Goal: Check status: Check status

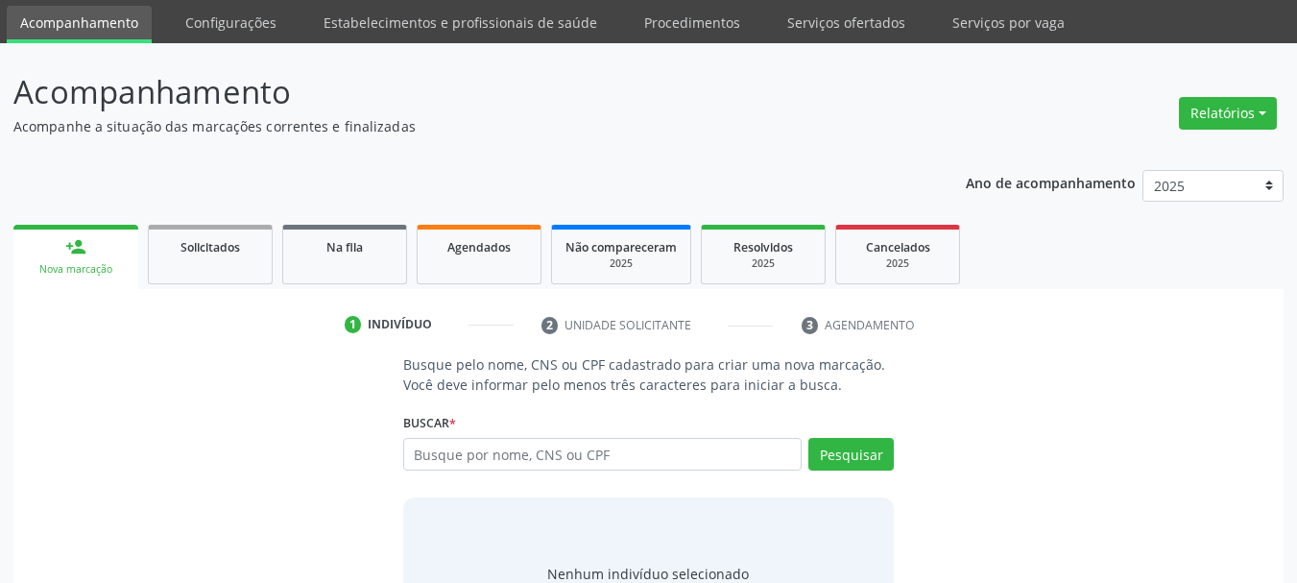
scroll to position [96, 0]
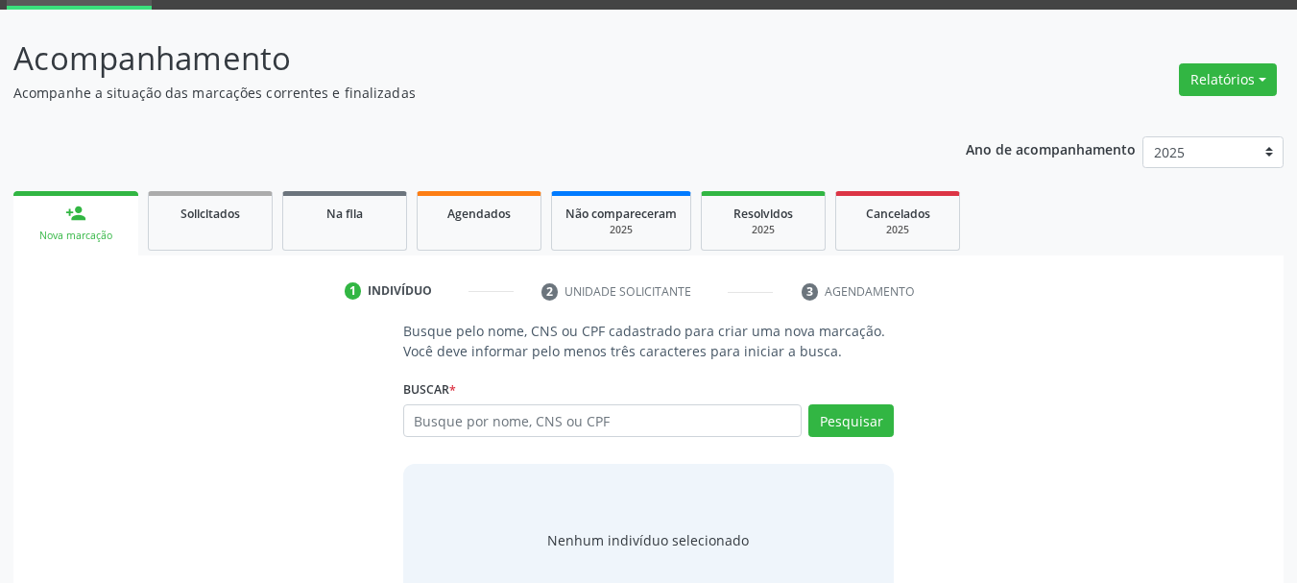
click at [488, 225] on link "Agendados" at bounding box center [479, 221] width 125 height 60
select select "8"
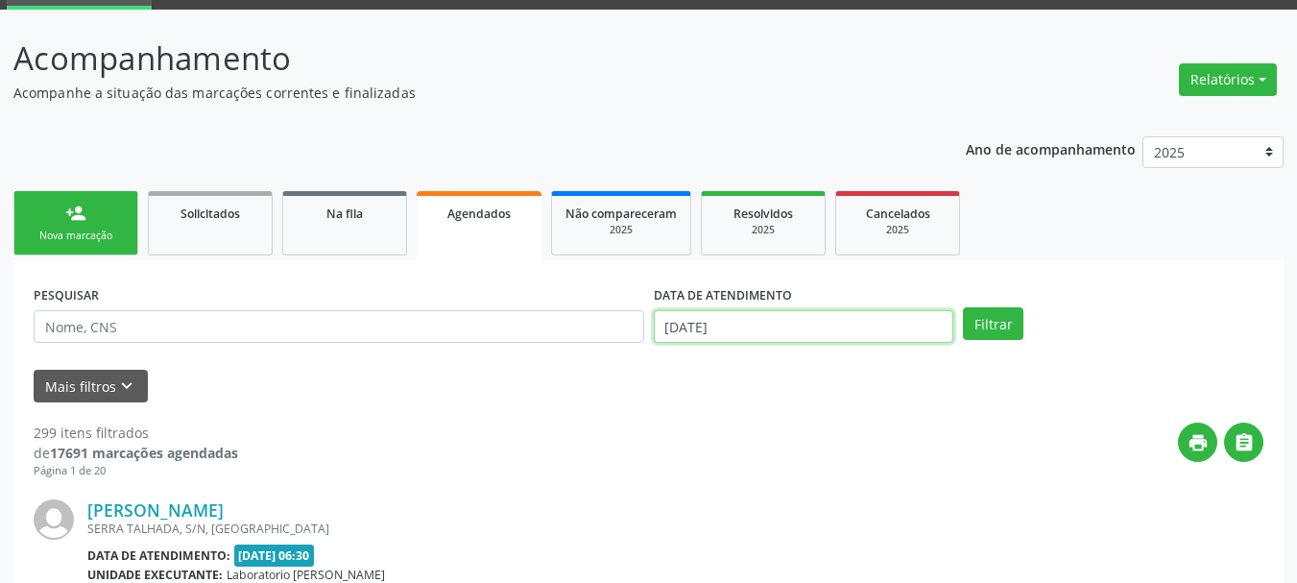
click at [728, 318] on input "[DATE]" at bounding box center [804, 326] width 301 height 33
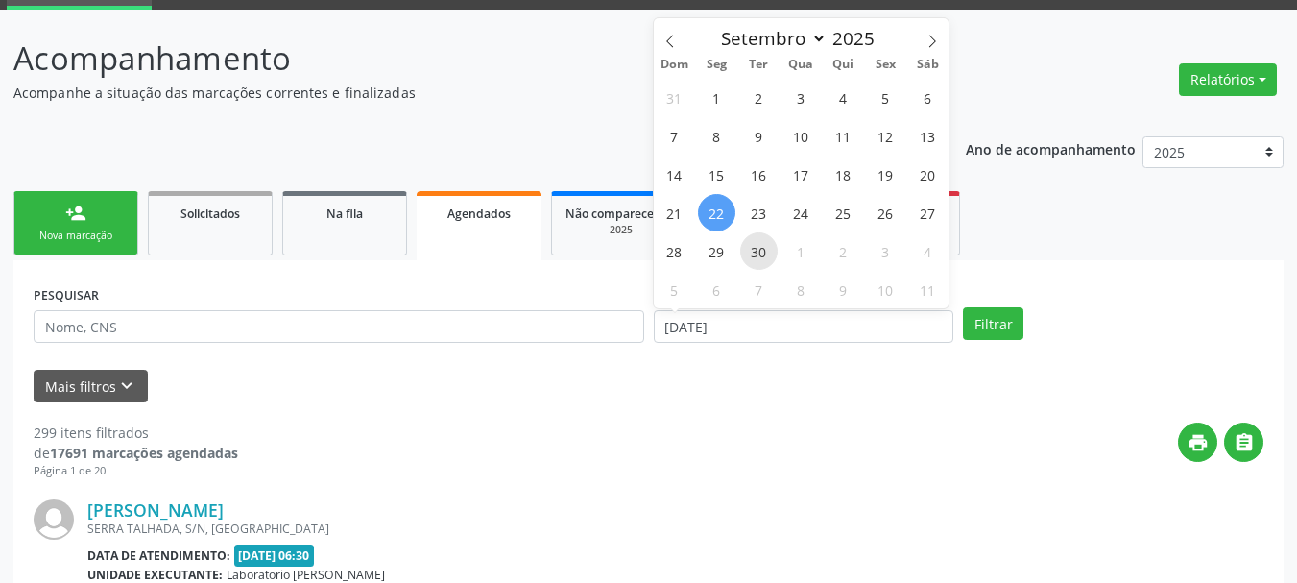
click at [759, 244] on span "30" at bounding box center [758, 250] width 37 height 37
type input "[DATE]"
click at [759, 244] on span "30" at bounding box center [758, 250] width 37 height 37
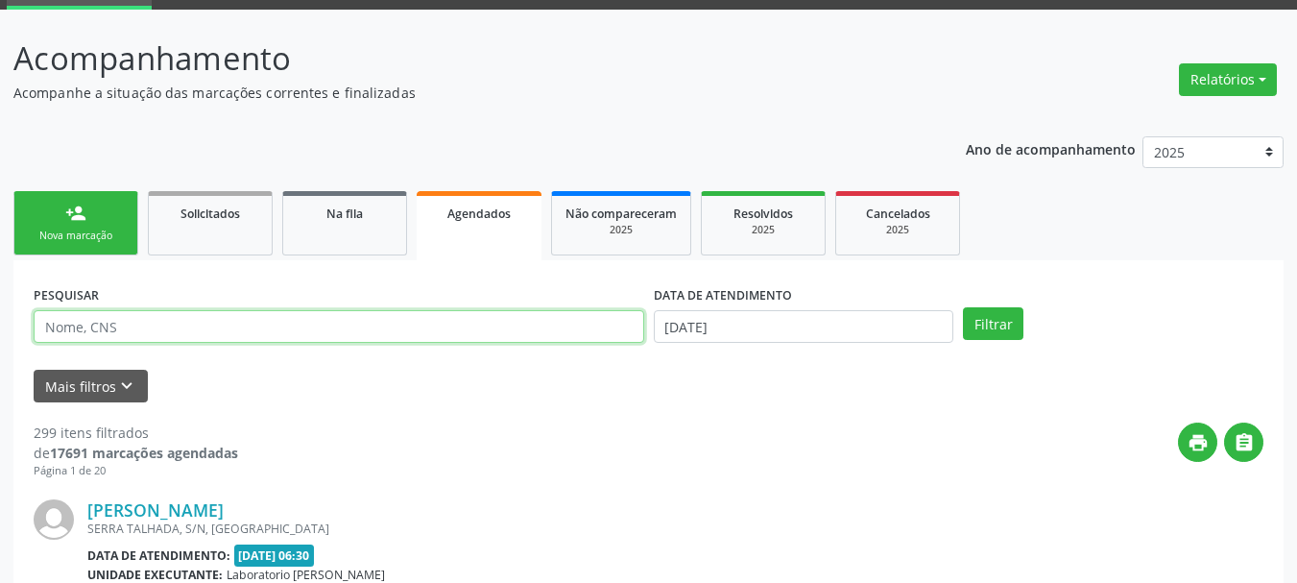
click at [194, 325] on input "text" at bounding box center [339, 326] width 611 height 33
type input "[PERSON_NAME]"
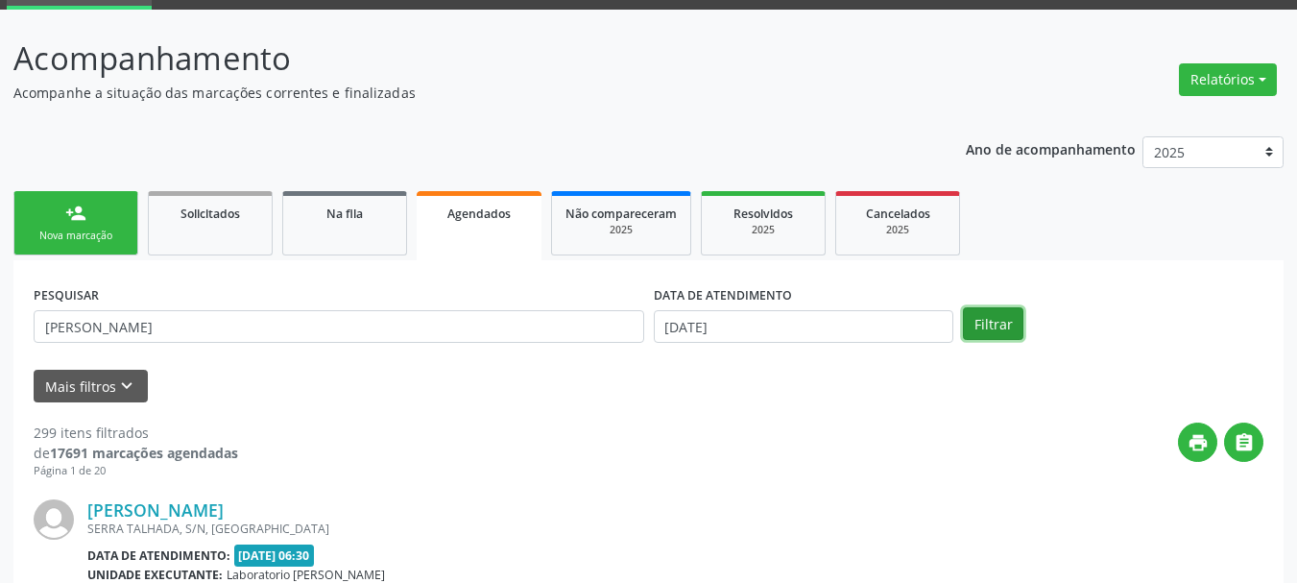
click at [998, 325] on button "Filtrar" at bounding box center [993, 323] width 60 height 33
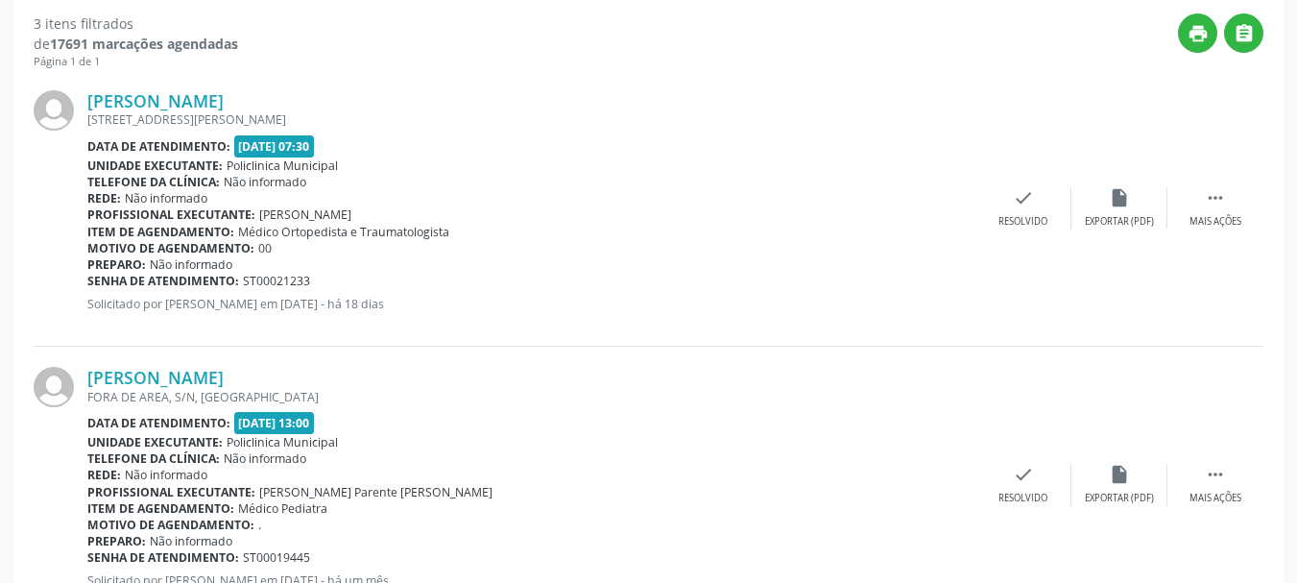
scroll to position [471, 0]
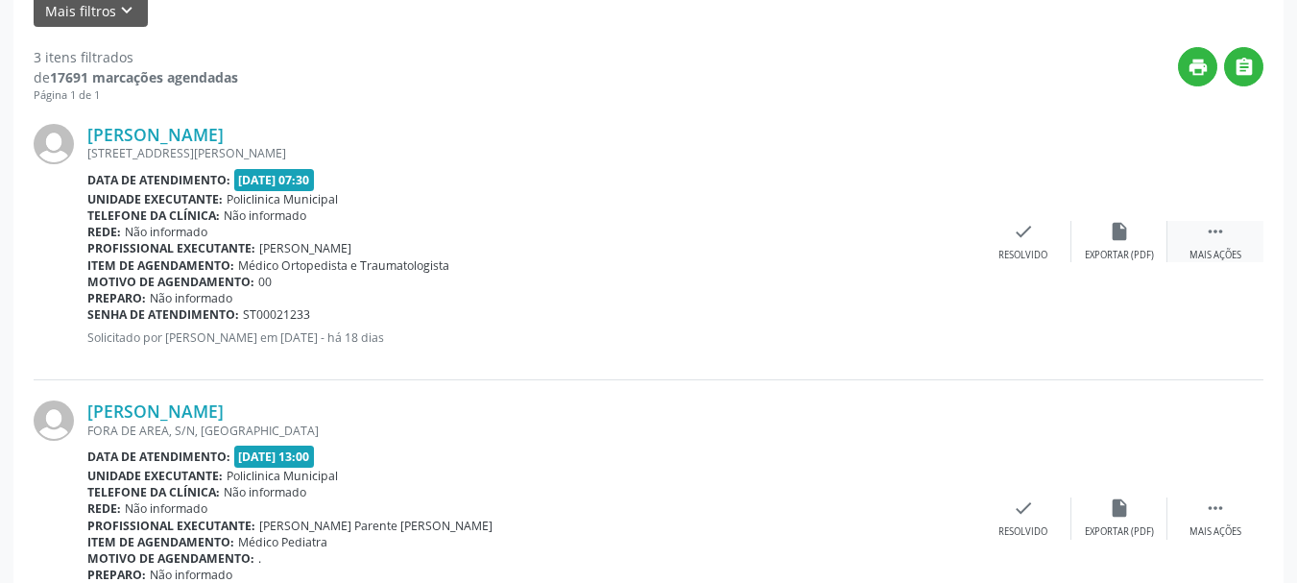
click at [1207, 236] on icon "" at bounding box center [1215, 231] width 21 height 21
click at [832, 249] on div "Imprimir" at bounding box center [830, 255] width 43 height 13
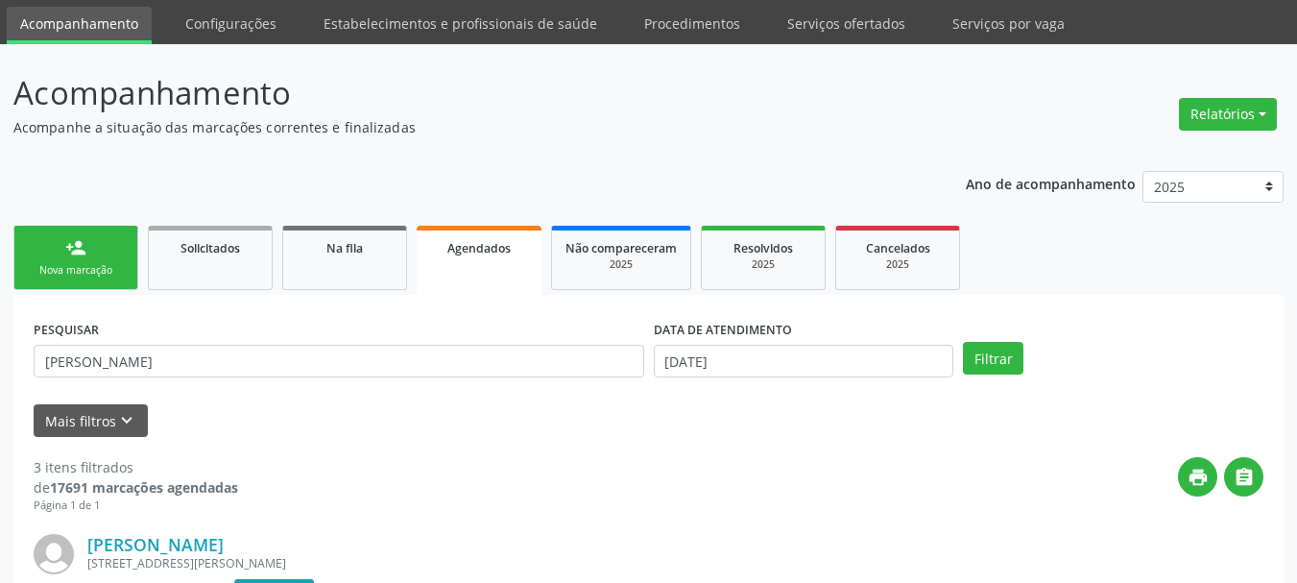
scroll to position [0, 0]
